Goal: Transaction & Acquisition: Obtain resource

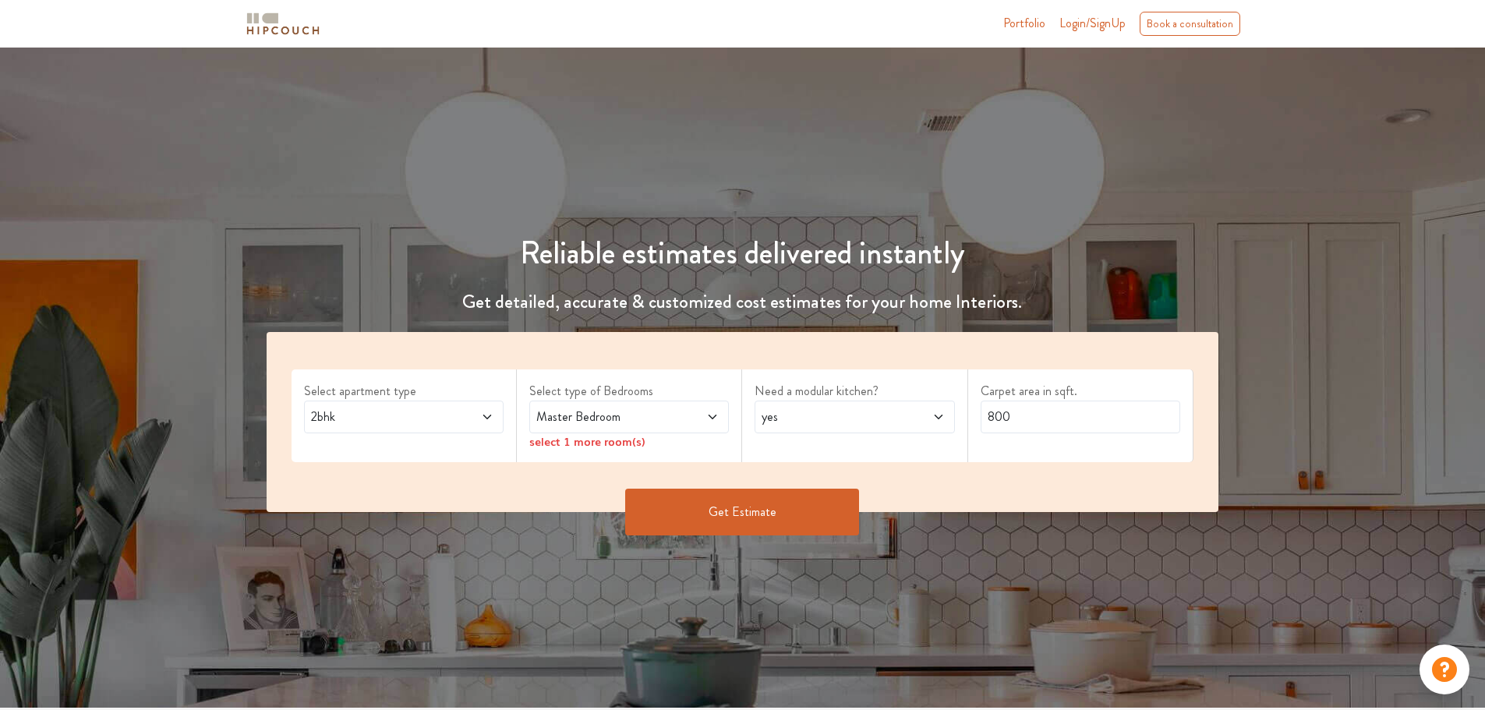
click at [684, 423] on span at bounding box center [696, 417] width 47 height 19
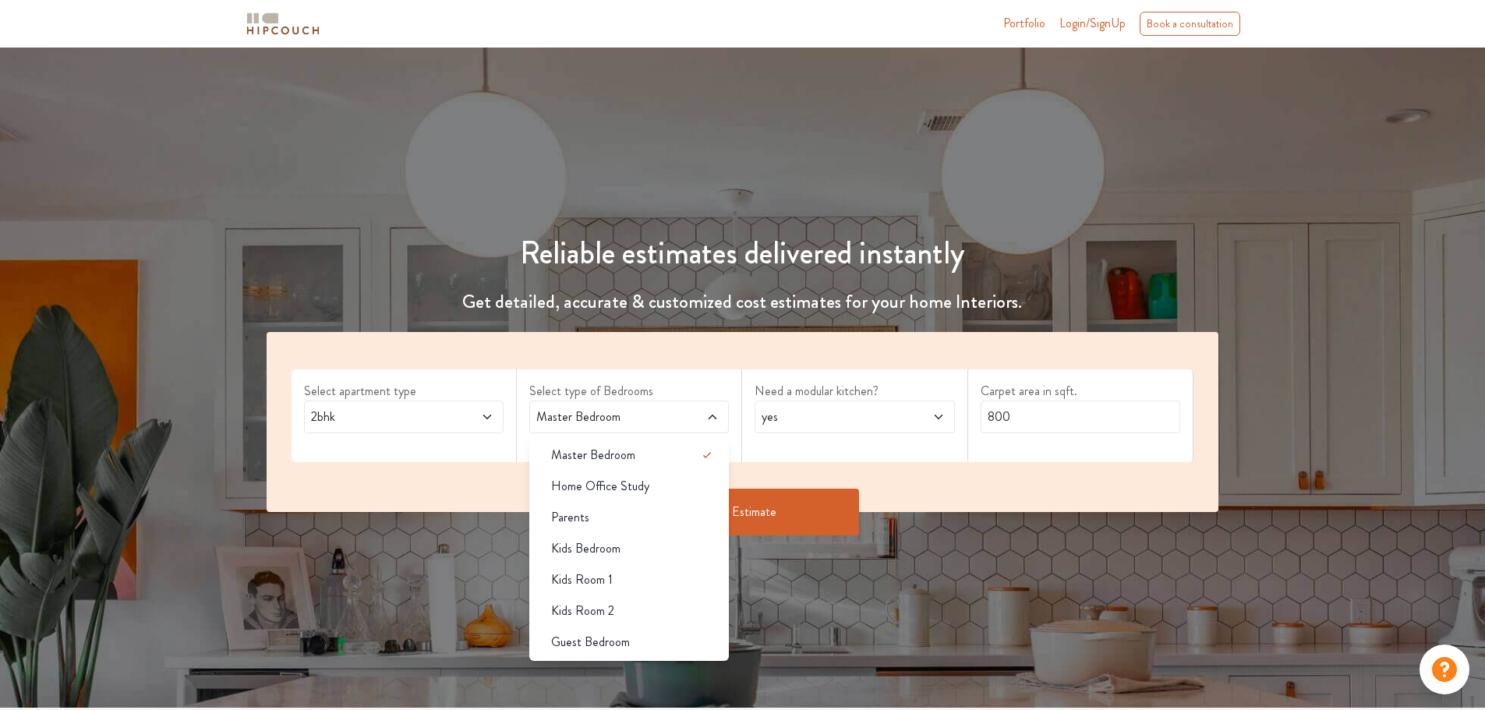
click at [440, 416] on span "2bhk" at bounding box center [378, 417] width 140 height 19
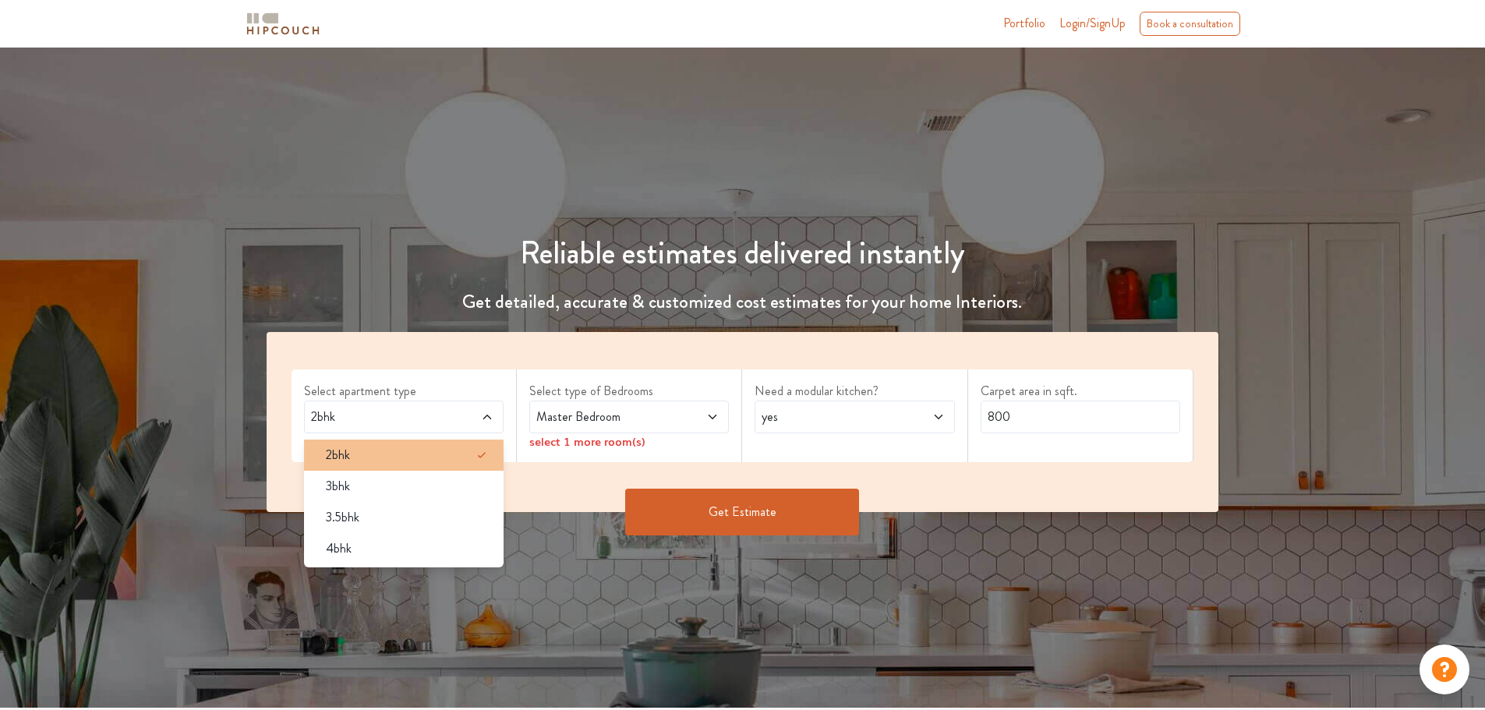
click at [417, 459] on div "2bhk" at bounding box center [408, 455] width 190 height 19
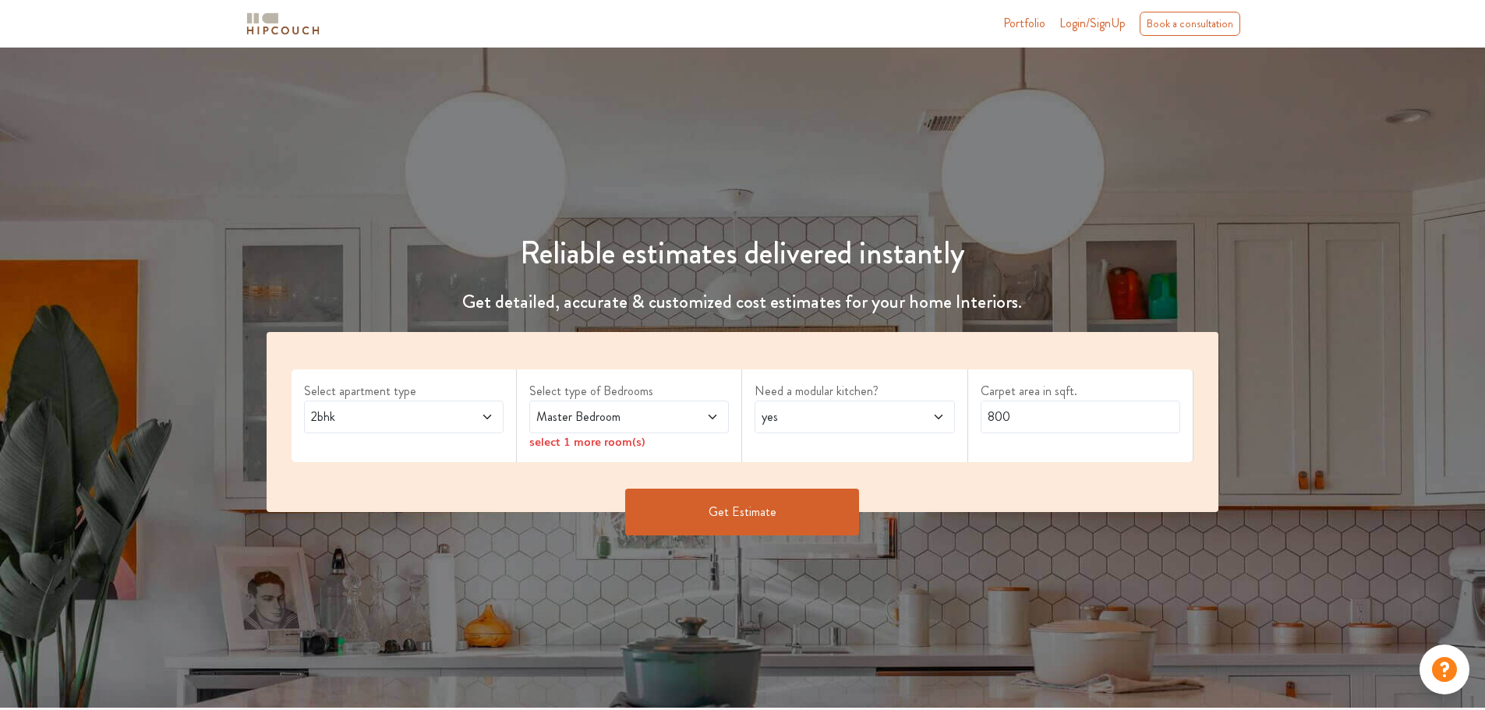
click at [578, 451] on div "Select type of Bedrooms Master Bedroom select 1 more room(s)" at bounding box center [629, 415] width 225 height 93
click at [719, 501] on button "Get Estimate" at bounding box center [742, 512] width 234 height 47
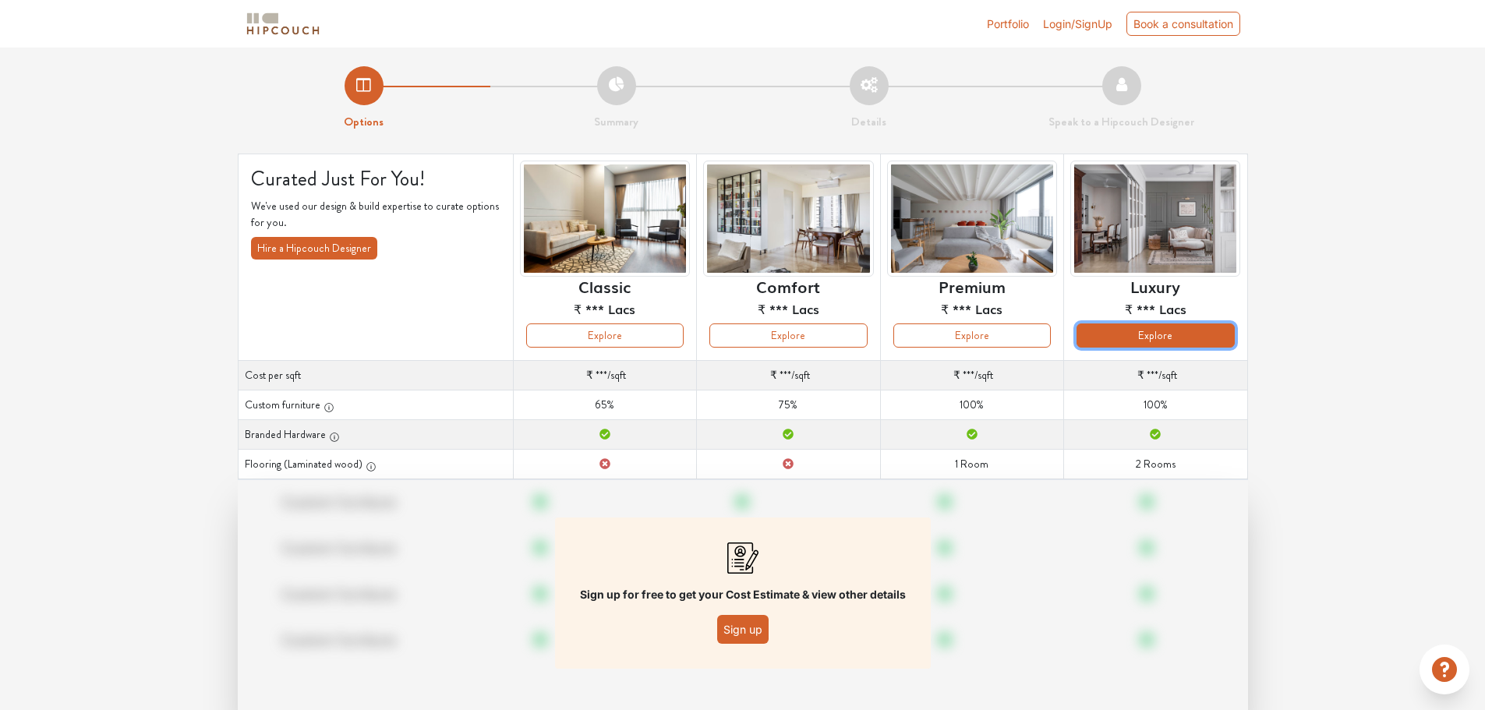
click at [1211, 328] on button "Explore" at bounding box center [1154, 335] width 157 height 24
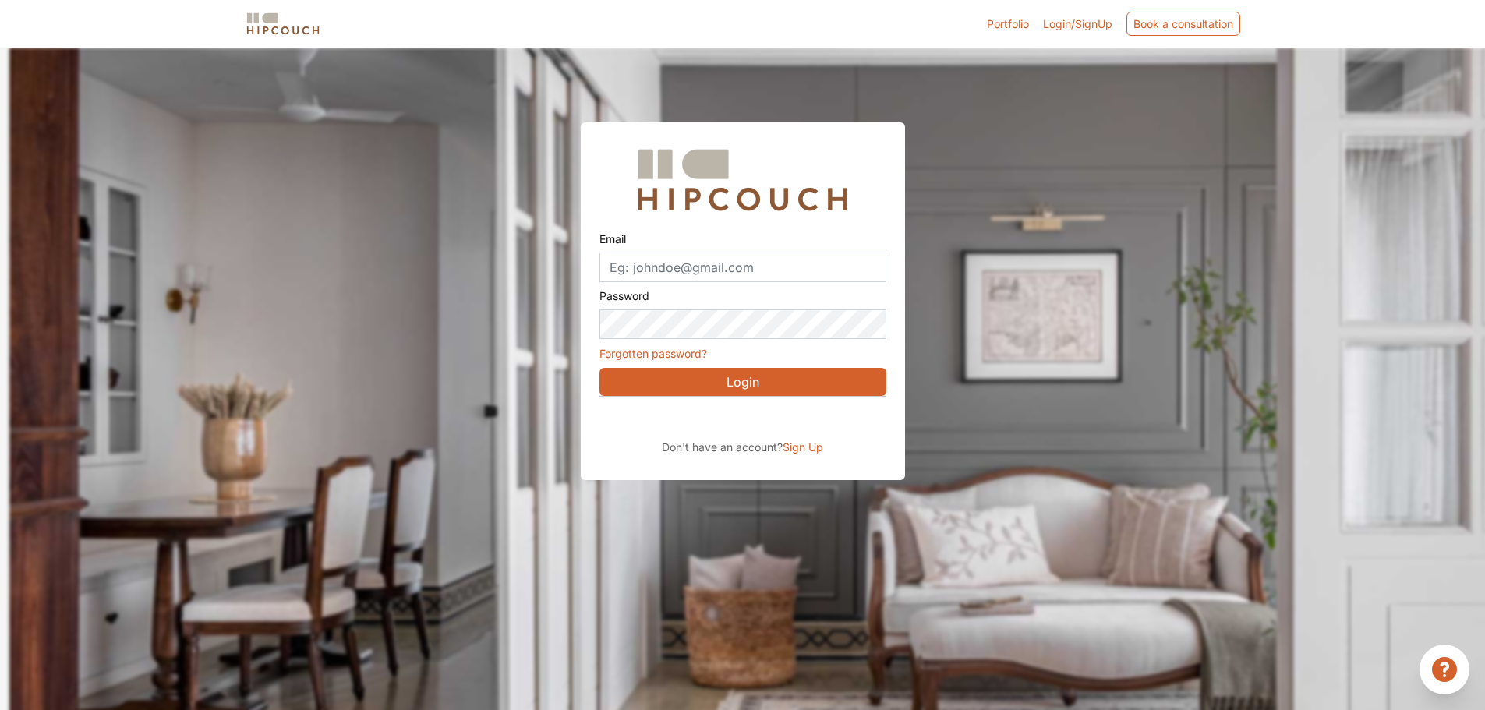
click at [989, 26] on link "Portfolio" at bounding box center [1008, 24] width 42 height 16
